Goal: Task Accomplishment & Management: Use online tool/utility

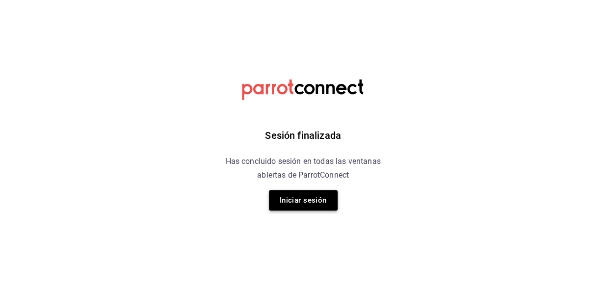
click at [304, 201] on button "Iniciar sesión" at bounding box center [303, 200] width 69 height 21
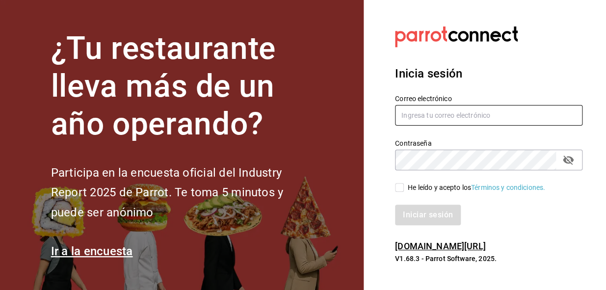
type input "[EMAIL_ADDRESS][DOMAIN_NAME]"
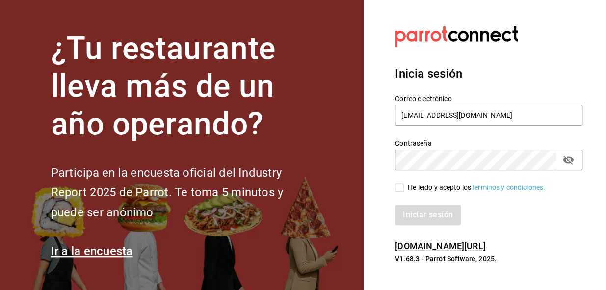
click at [400, 188] on input "He leído y acepto los Términos y condiciones." at bounding box center [399, 187] width 9 height 9
checkbox input "true"
click at [411, 210] on button "Iniciar sesión" at bounding box center [428, 214] width 67 height 21
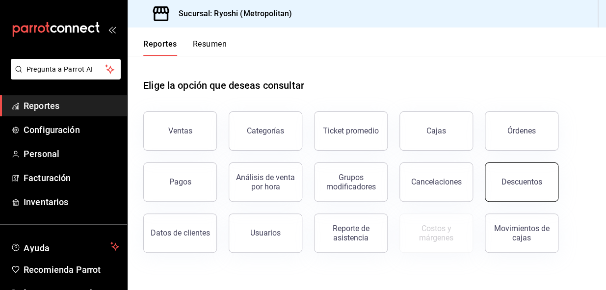
click at [520, 170] on button "Descuentos" at bounding box center [522, 181] width 74 height 39
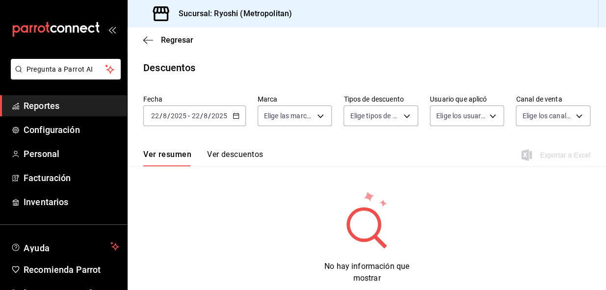
click at [236, 114] on icon "button" at bounding box center [235, 115] width 7 height 7
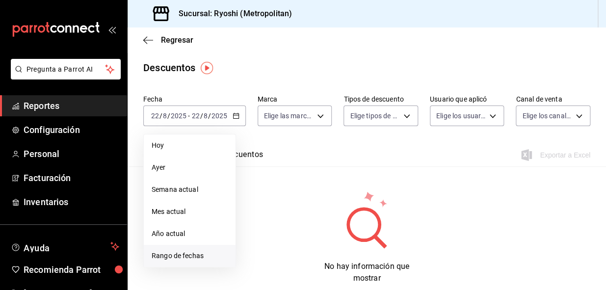
click at [185, 258] on span "Rango de fechas" at bounding box center [190, 256] width 76 height 10
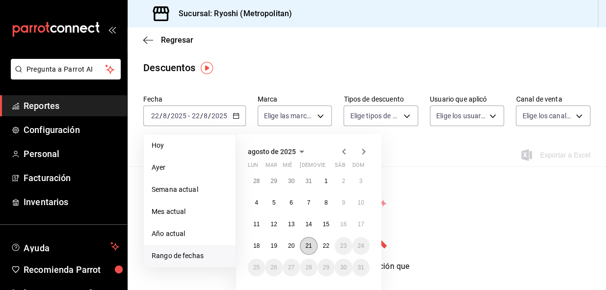
click at [305, 245] on abbr "21" at bounding box center [308, 245] width 6 height 7
click at [325, 244] on abbr "22" at bounding box center [326, 245] width 6 height 7
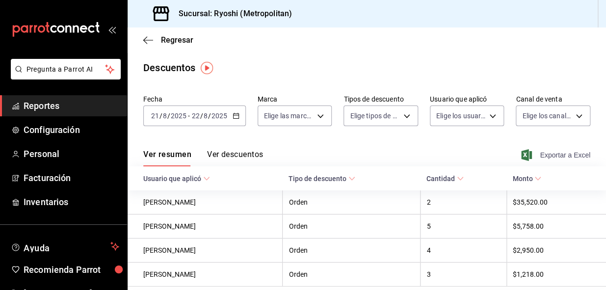
click at [543, 156] on span "Exportar a Excel" at bounding box center [556, 155] width 67 height 12
click at [145, 42] on icon "button" at bounding box center [148, 40] width 10 height 9
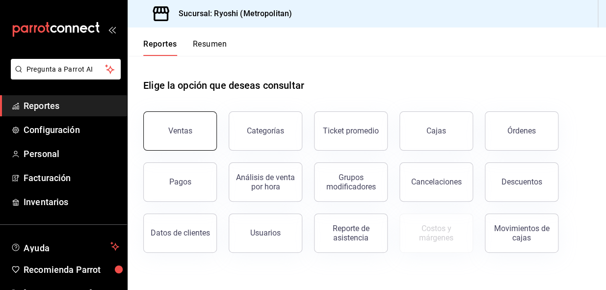
click at [168, 137] on button "Ventas" at bounding box center [180, 130] width 74 height 39
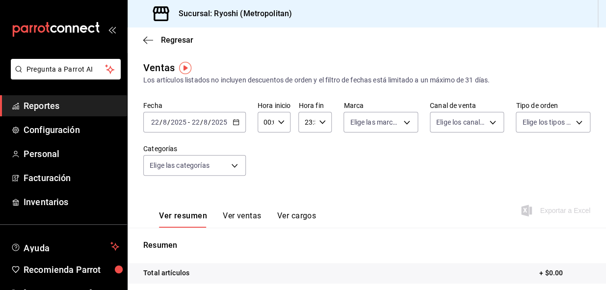
click at [235, 121] on \(Stroke\) "button" at bounding box center [235, 121] width 5 height 0
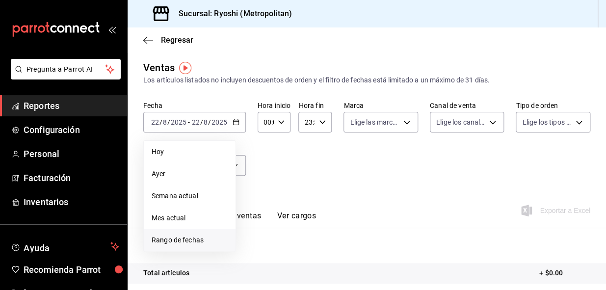
click at [184, 242] on span "Rango de fechas" at bounding box center [190, 240] width 76 height 10
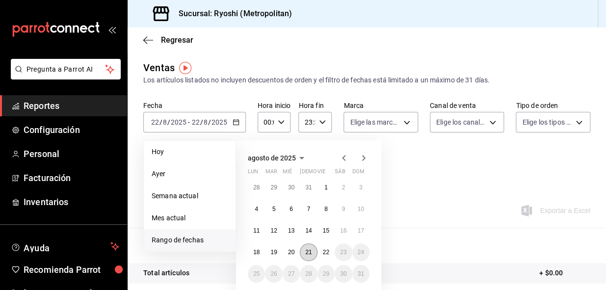
click at [308, 252] on abbr "21" at bounding box center [308, 252] width 6 height 7
click at [325, 252] on abbr "22" at bounding box center [326, 252] width 6 height 7
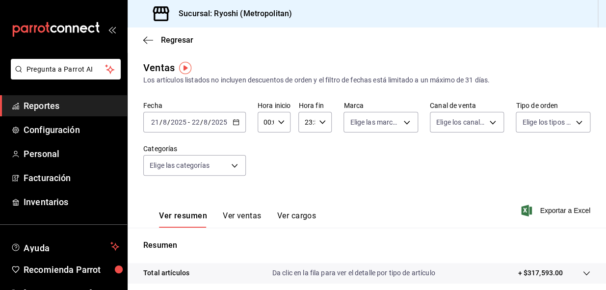
click at [282, 122] on \(Stroke\) "button" at bounding box center [281, 121] width 6 height 3
click at [265, 158] on span "05" at bounding box center [264, 158] width 1 height 8
type input "05:00"
click at [322, 123] on div at bounding box center [303, 145] width 606 height 290
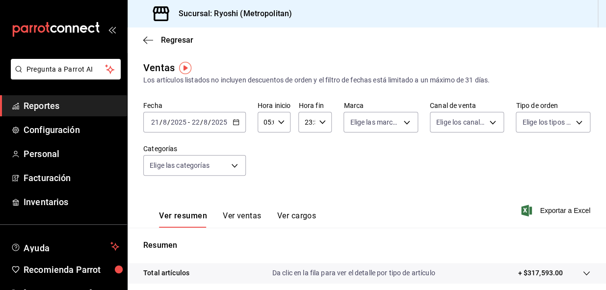
click at [322, 123] on div at bounding box center [303, 145] width 606 height 290
click at [322, 123] on icon "button" at bounding box center [322, 122] width 7 height 7
click at [306, 168] on span "05" at bounding box center [306, 171] width 0 height 8
click at [322, 145] on span "00" at bounding box center [322, 147] width 0 height 8
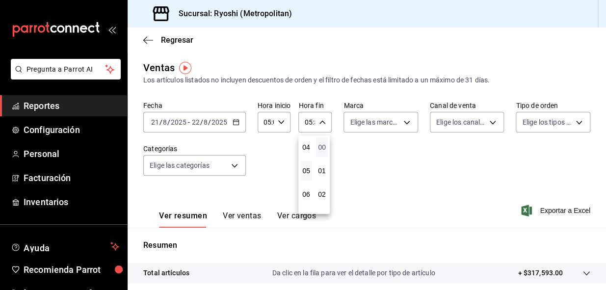
type input "05:00"
click at [554, 207] on div at bounding box center [303, 145] width 606 height 290
click at [544, 209] on span "Exportar a Excel" at bounding box center [556, 210] width 67 height 12
